Goal: Information Seeking & Learning: Learn about a topic

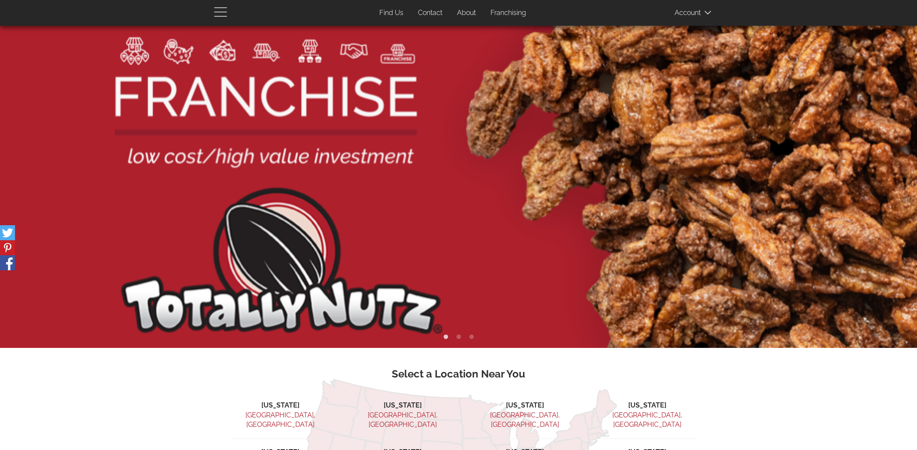
click at [214, 14] on span "button" at bounding box center [222, 11] width 17 height 10
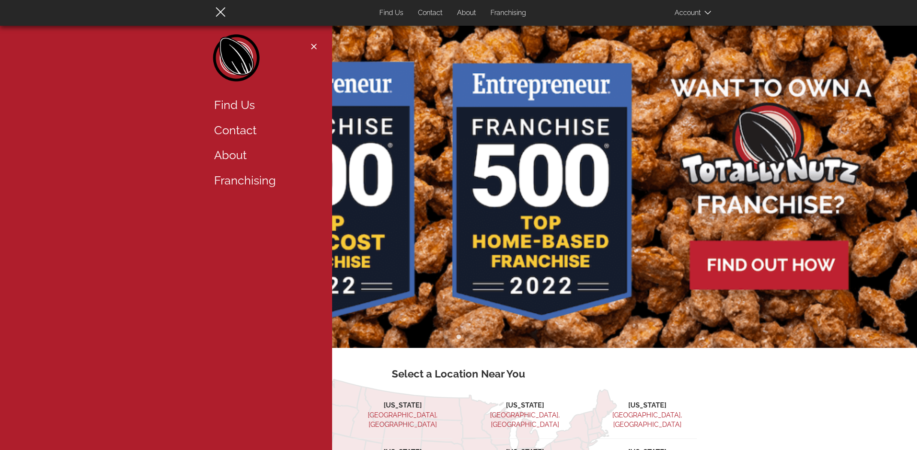
click at [253, 178] on link "Franchising" at bounding box center [264, 180] width 112 height 25
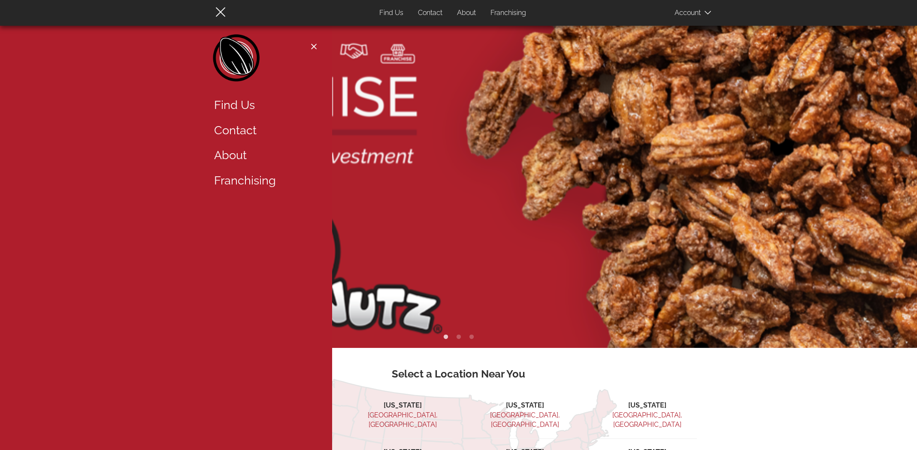
click at [469, 14] on link "About" at bounding box center [466, 13] width 32 height 17
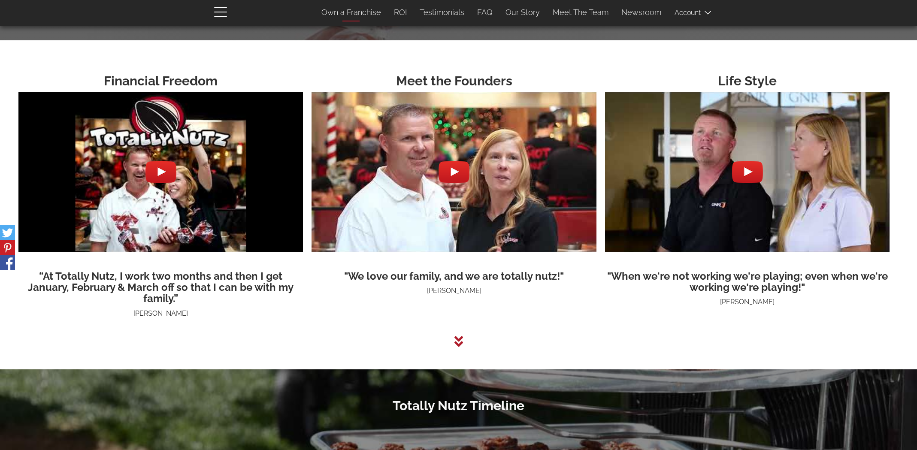
scroll to position [2309, 0]
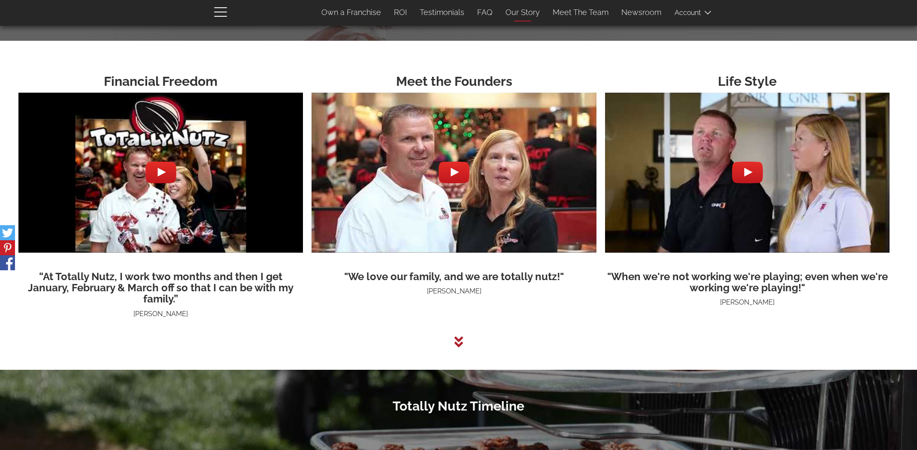
click at [535, 14] on link "Our Story" at bounding box center [522, 12] width 47 height 18
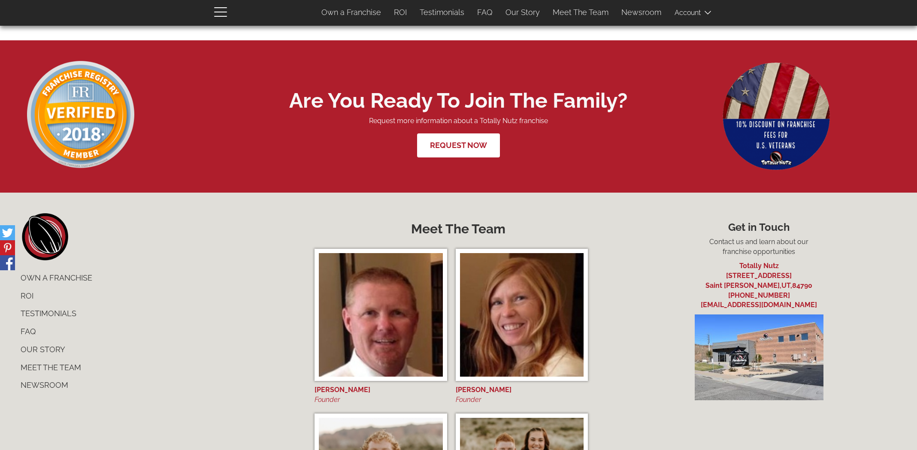
scroll to position [3675, 0]
